Goal: Task Accomplishment & Management: Use online tool/utility

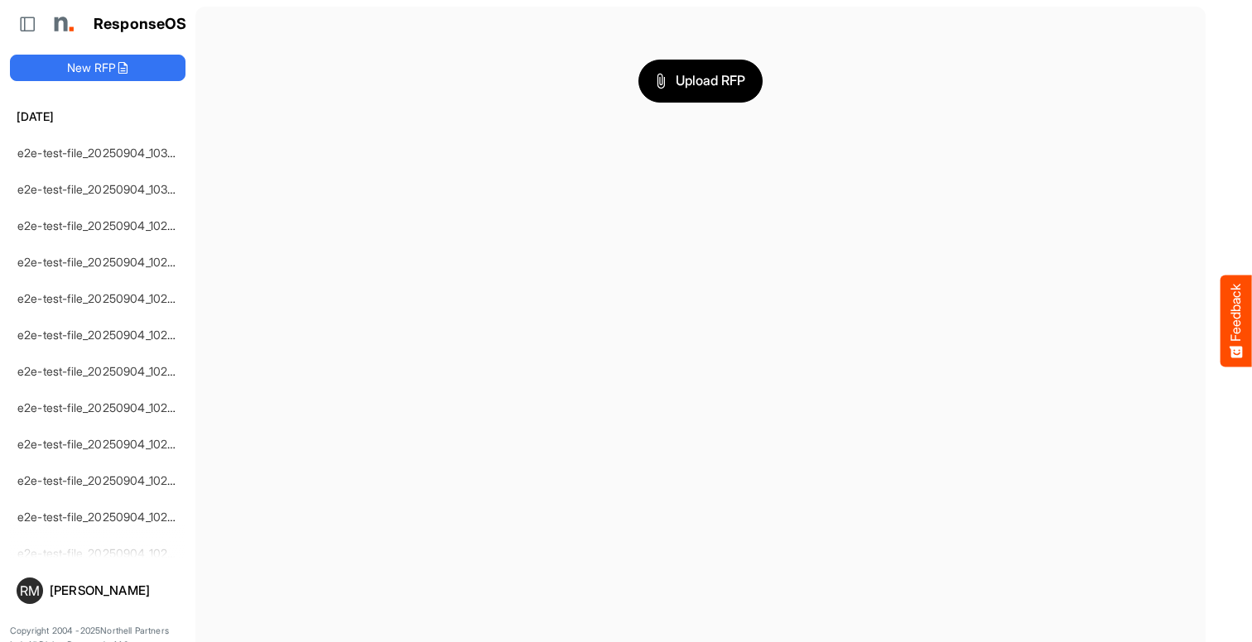
click at [700, 80] on span "Upload RFP" at bounding box center [700, 81] width 89 height 22
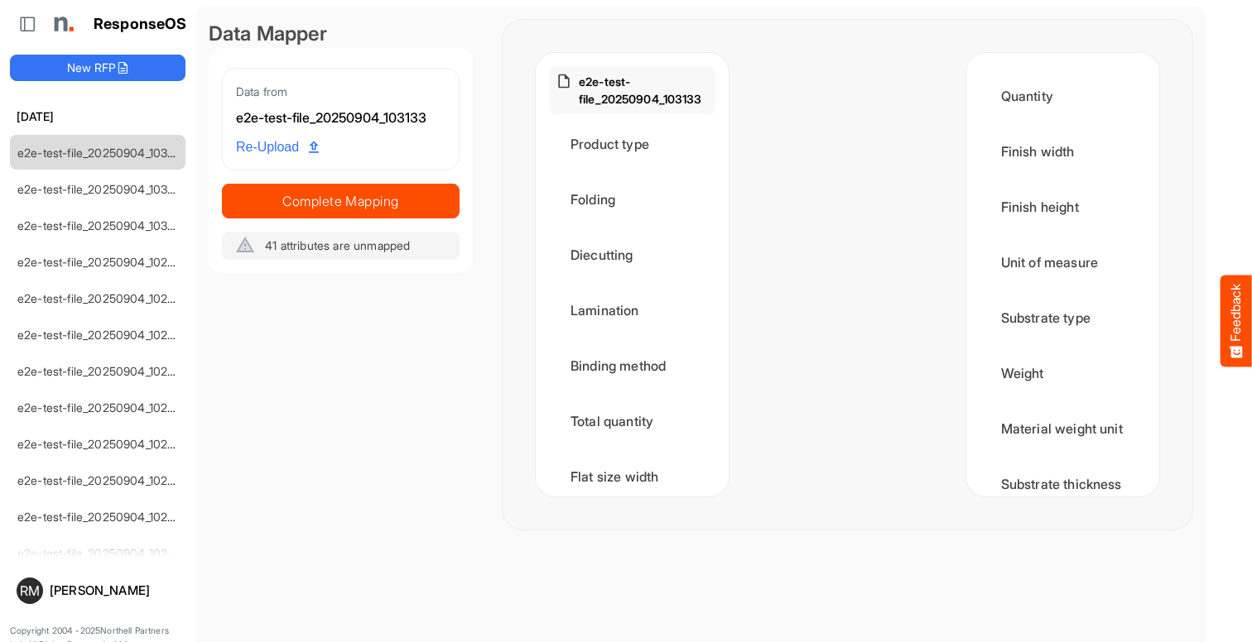
click at [340, 200] on span "Complete Mapping" at bounding box center [341, 201] width 236 height 23
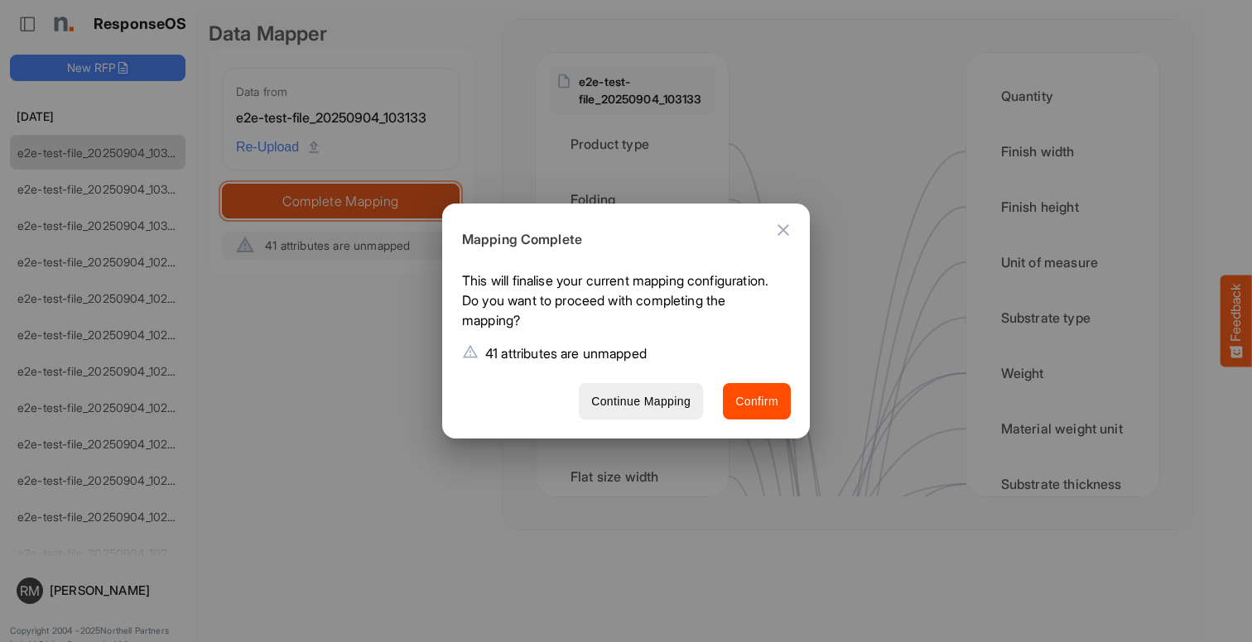
click at [757, 401] on span "Confirm" at bounding box center [756, 402] width 43 height 21
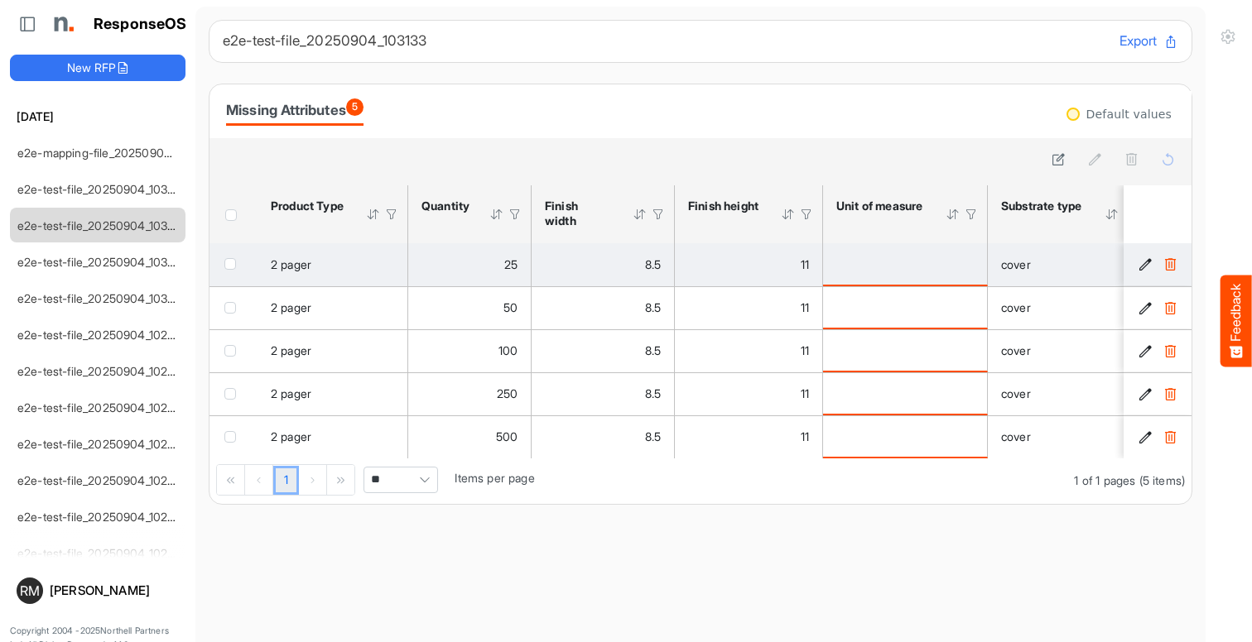
click at [233, 263] on span "checkbox" at bounding box center [230, 264] width 12 height 12
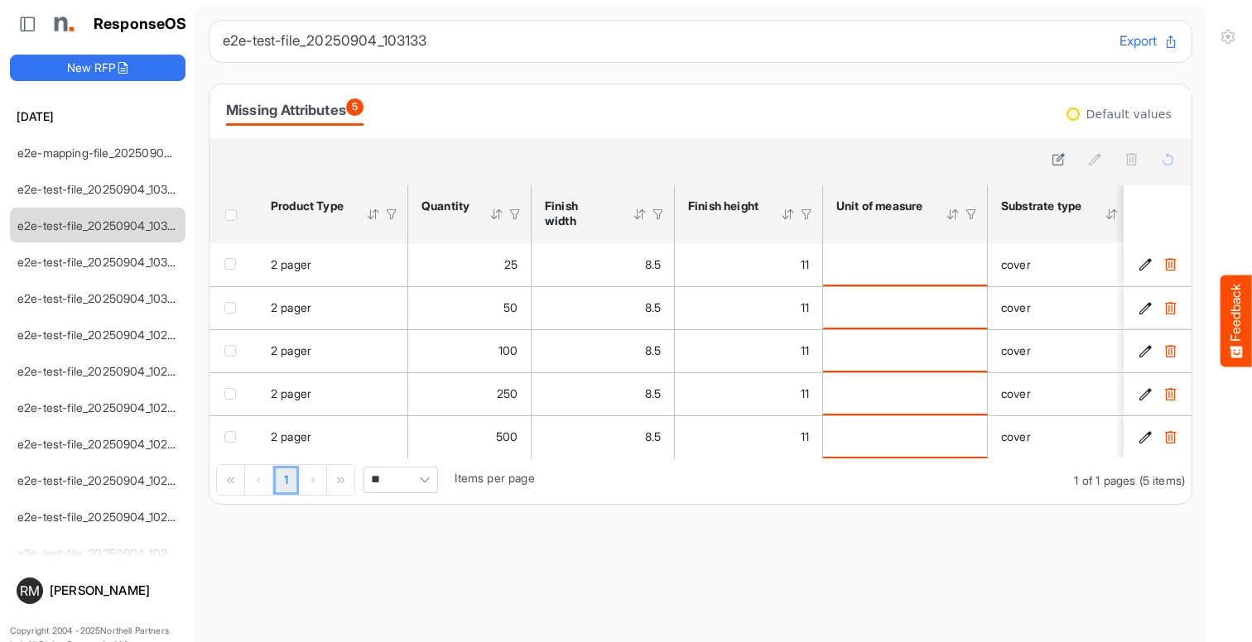
click at [1094, 160] on icon at bounding box center [1095, 159] width 14 height 14
